Goal: Find specific page/section: Find specific page/section

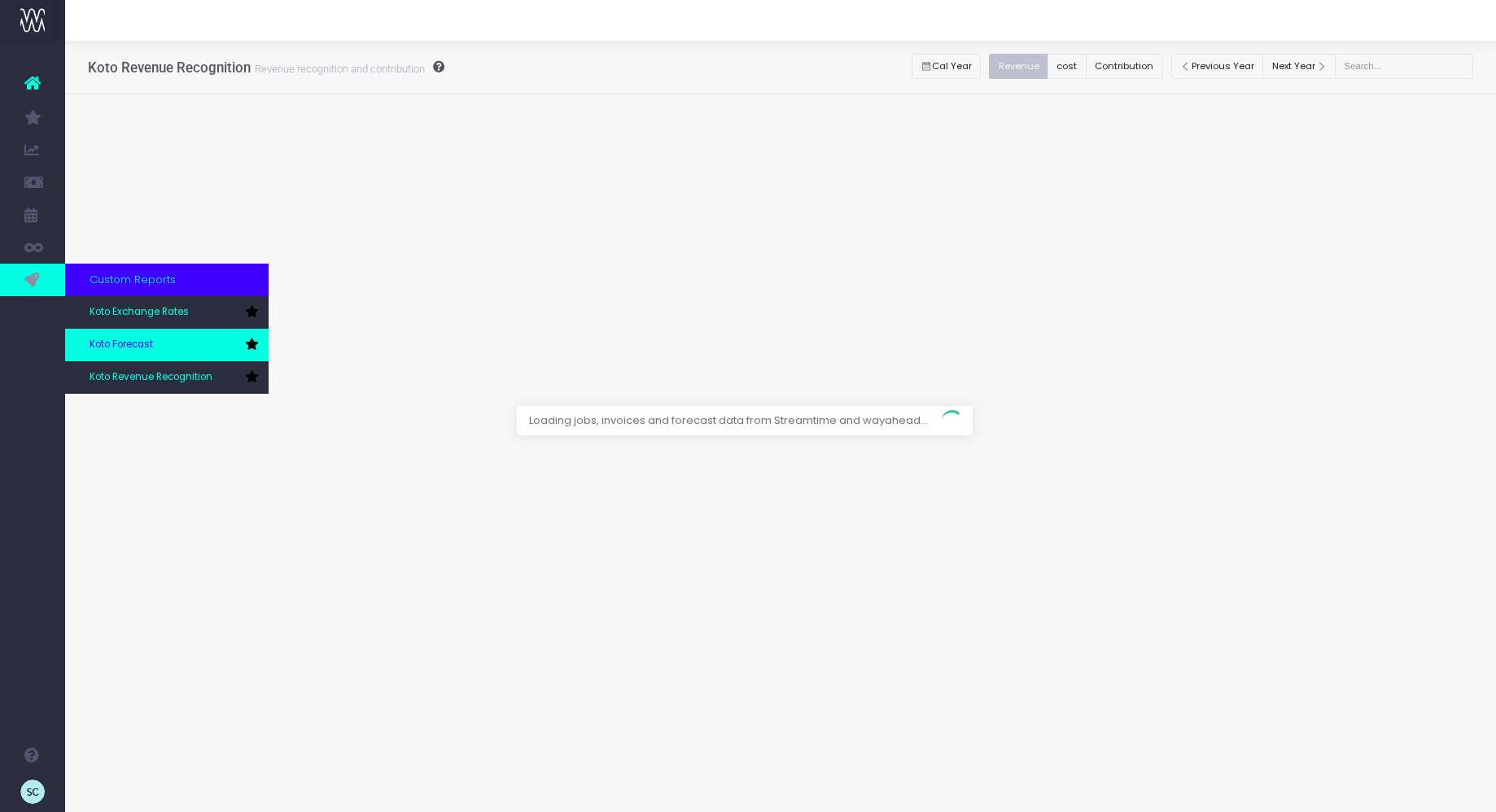
click at [136, 346] on span "Koto Forecast" at bounding box center [121, 345] width 63 height 15
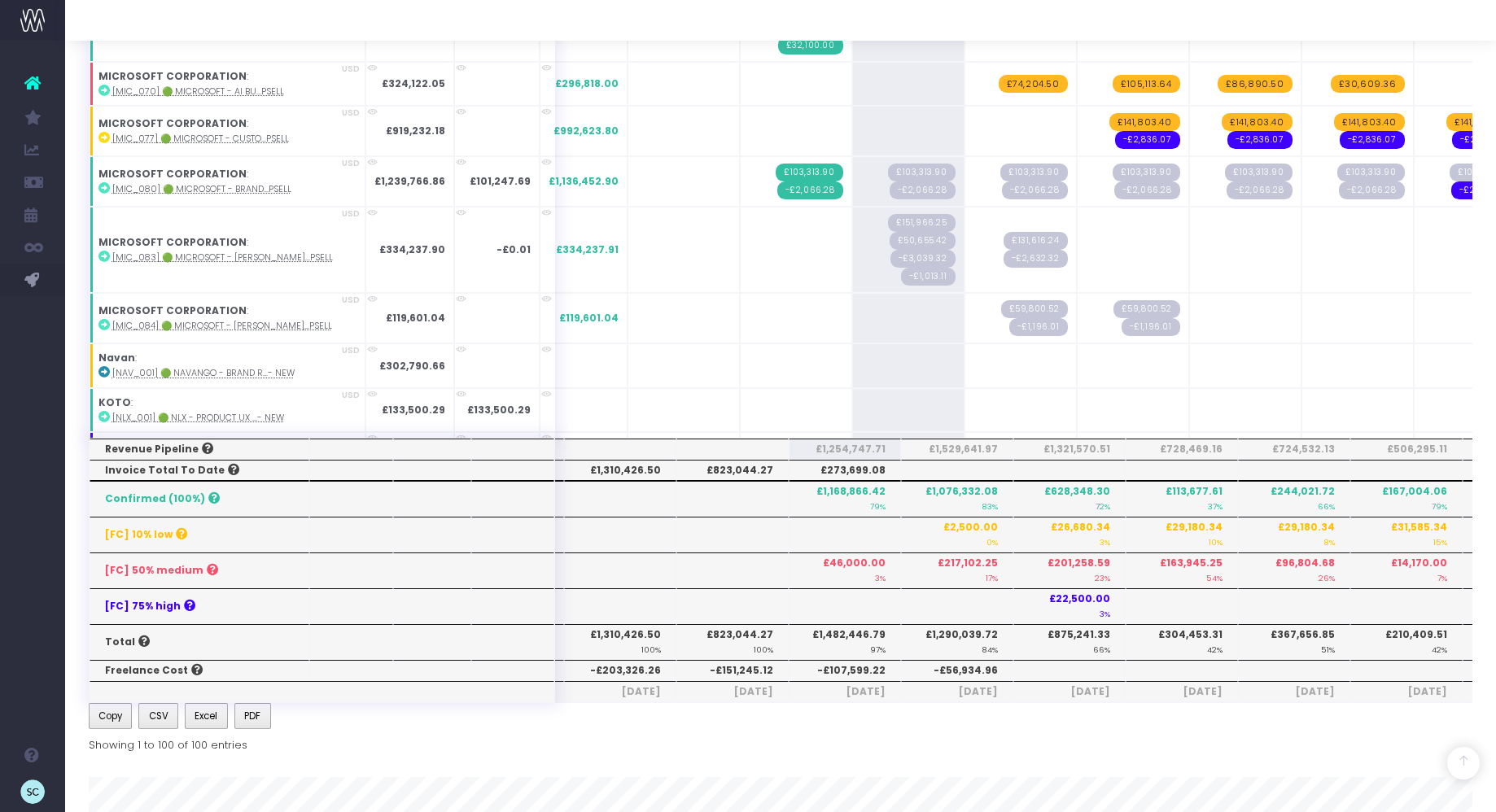
scroll to position [309, 0]
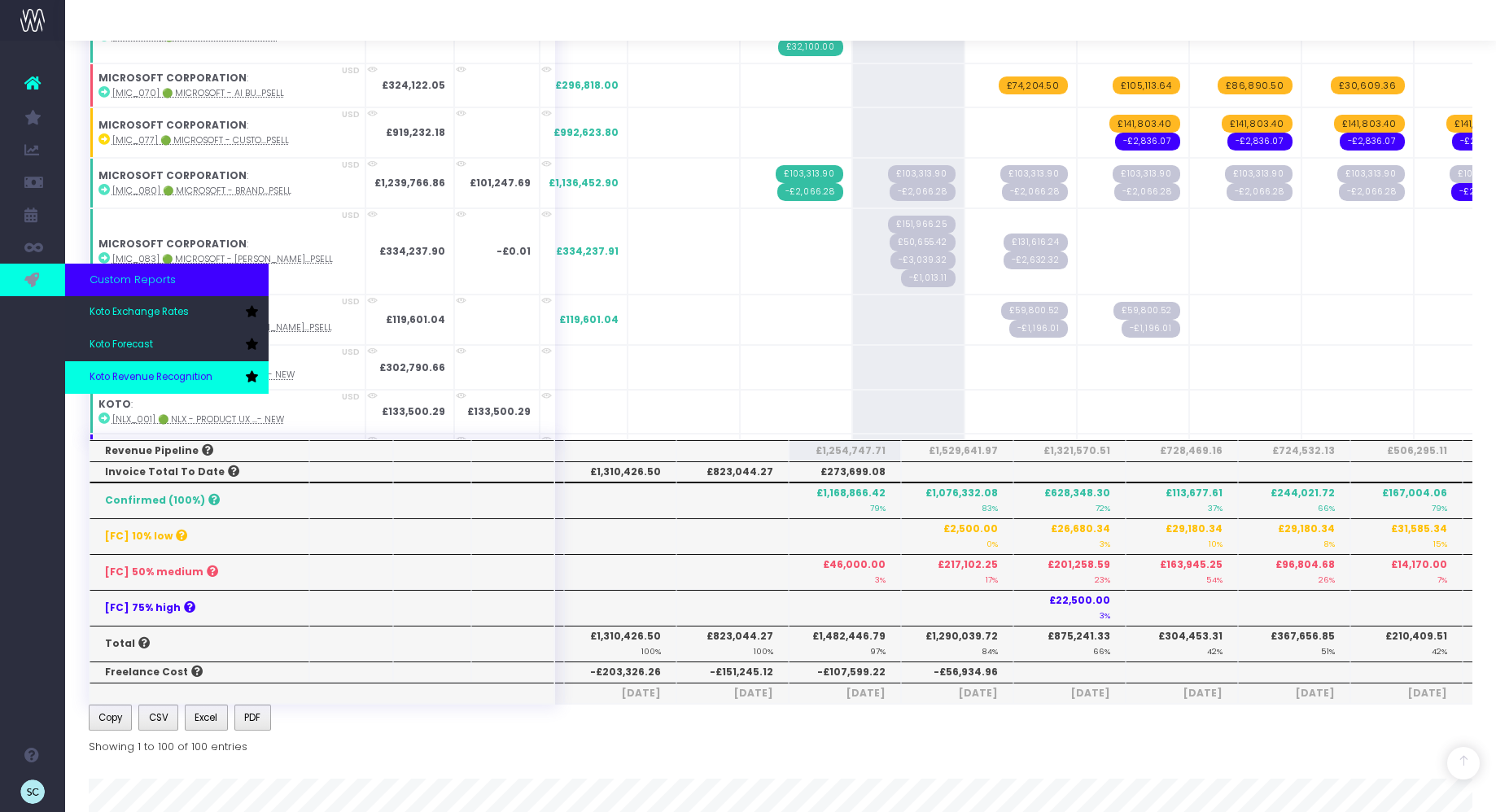
click at [117, 370] on span "Koto Revenue Recognition" at bounding box center [151, 377] width 123 height 15
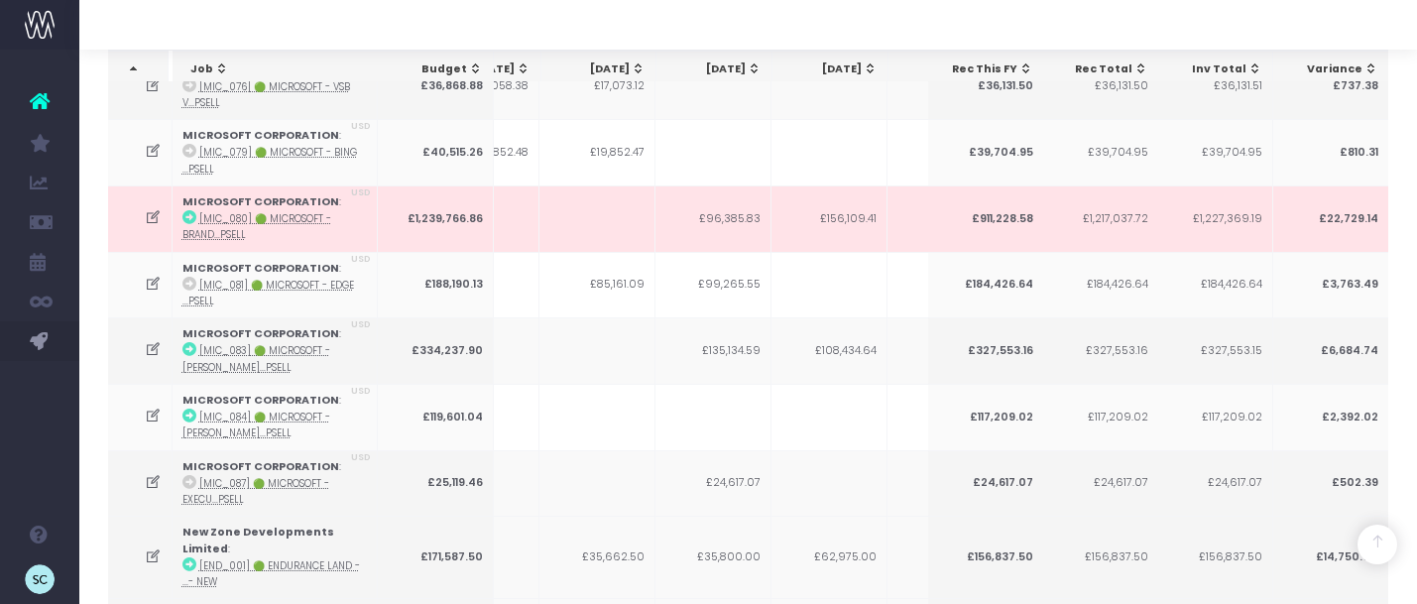
scroll to position [3476, 0]
